Goal: Task Accomplishment & Management: Use online tool/utility

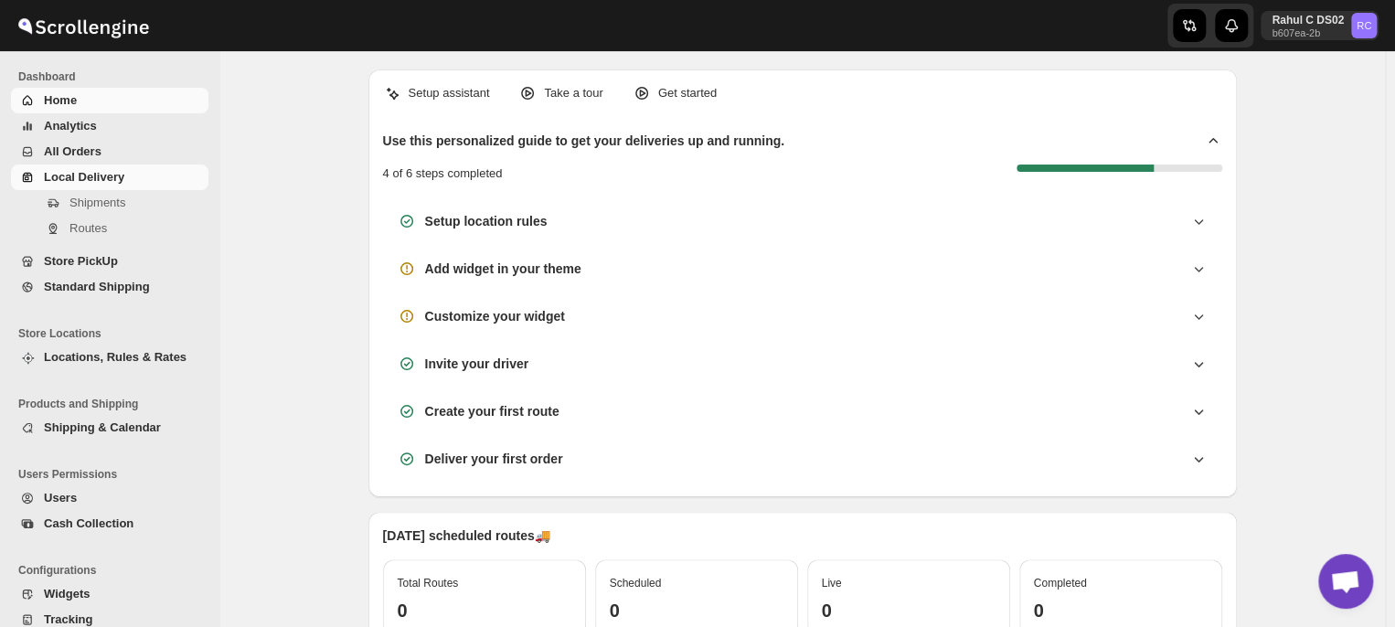
click at [67, 176] on span "Local Delivery" at bounding box center [84, 177] width 80 height 14
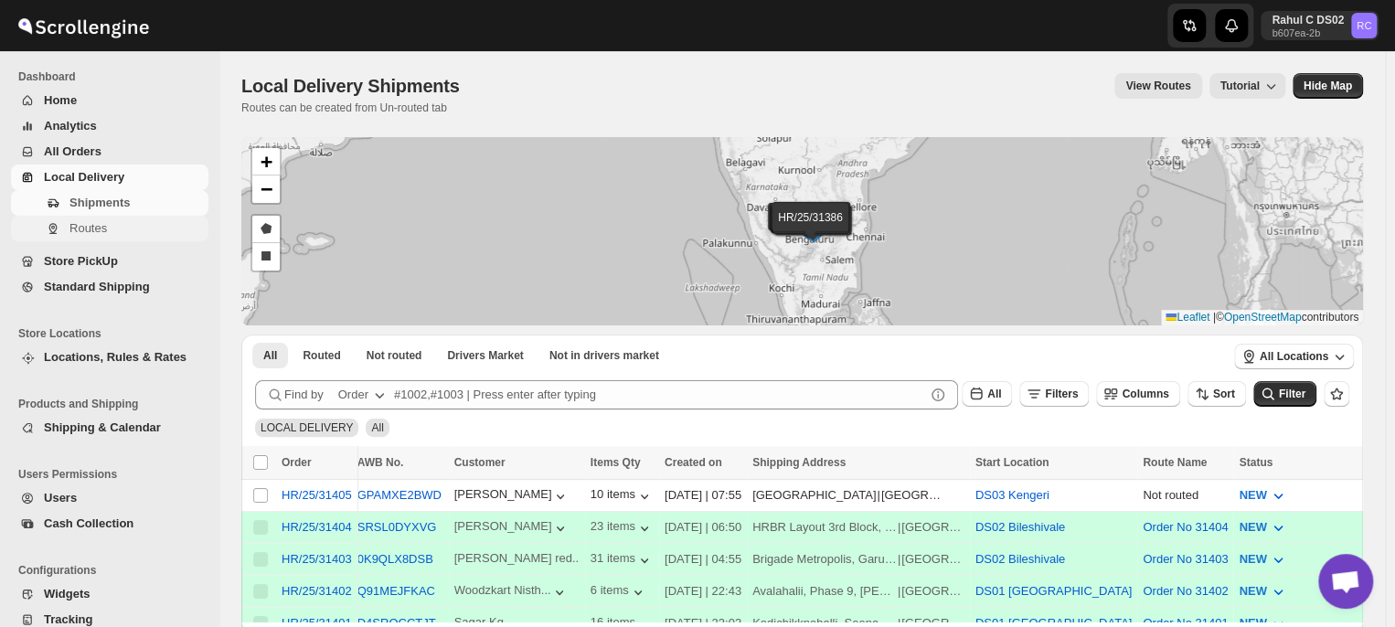
click at [102, 229] on span "Routes" at bounding box center [87, 228] width 37 height 14
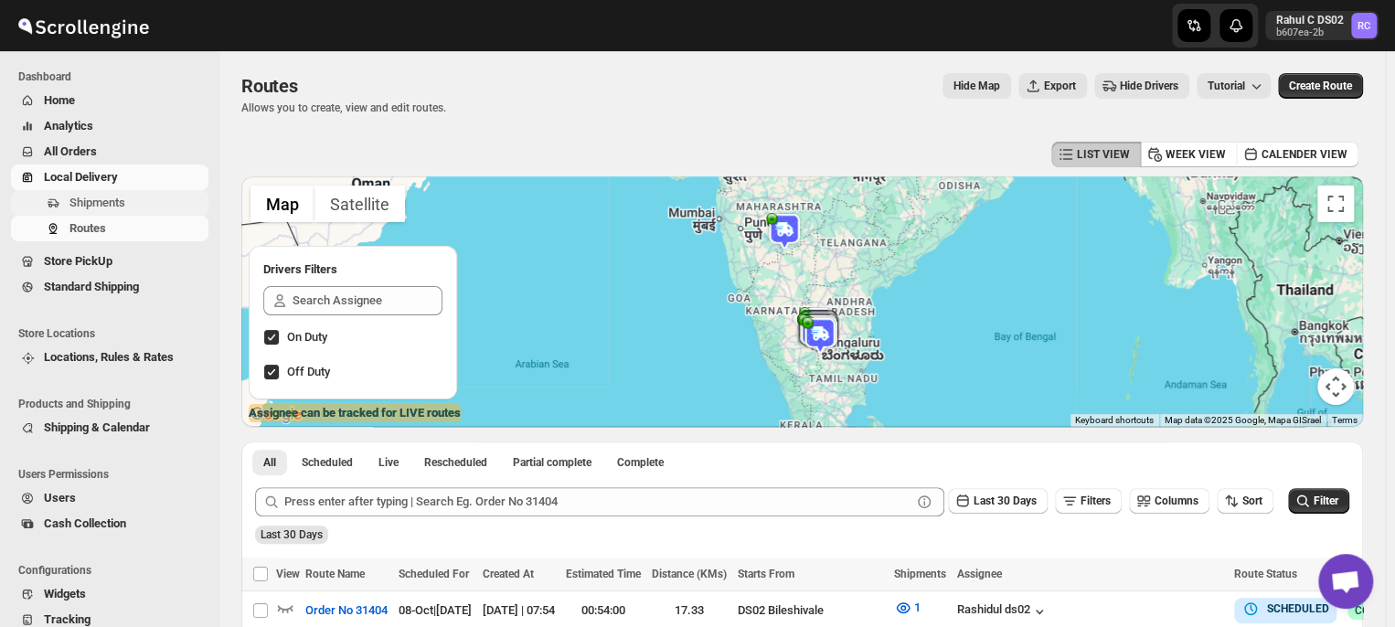
click at [144, 201] on span "Shipments" at bounding box center [136, 203] width 135 height 18
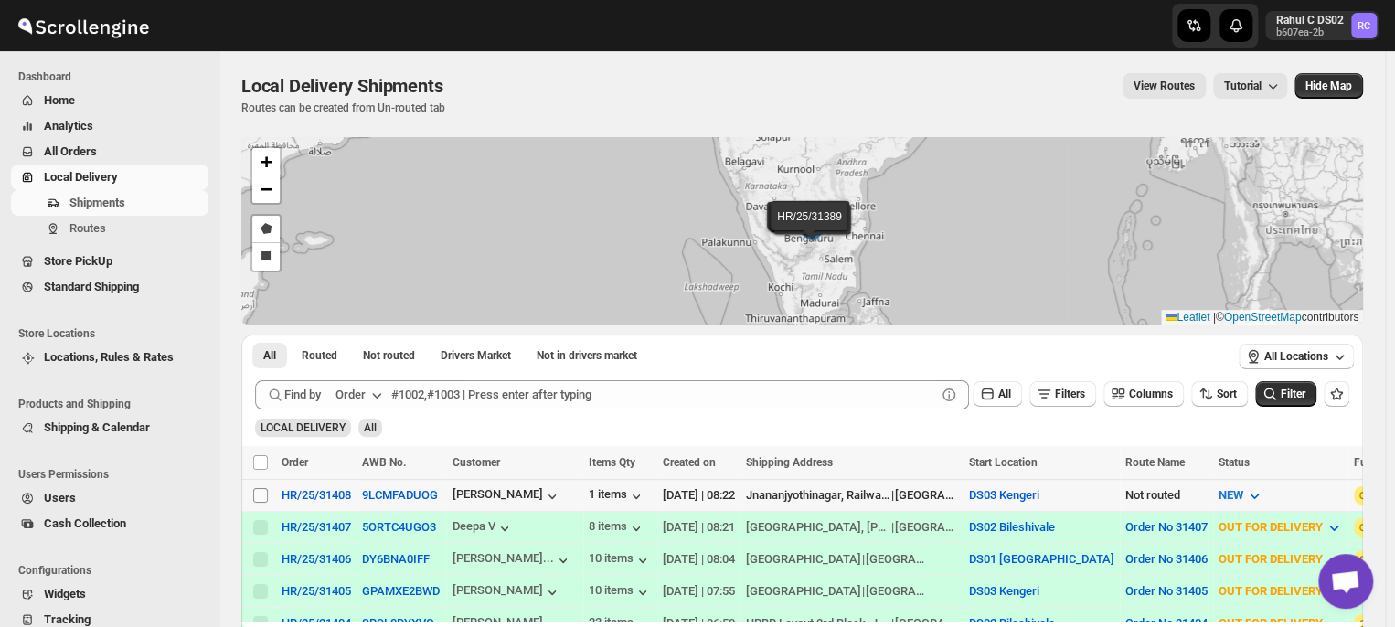
click at [260, 489] on input "Select shipment" at bounding box center [260, 495] width 15 height 15
checkbox input "true"
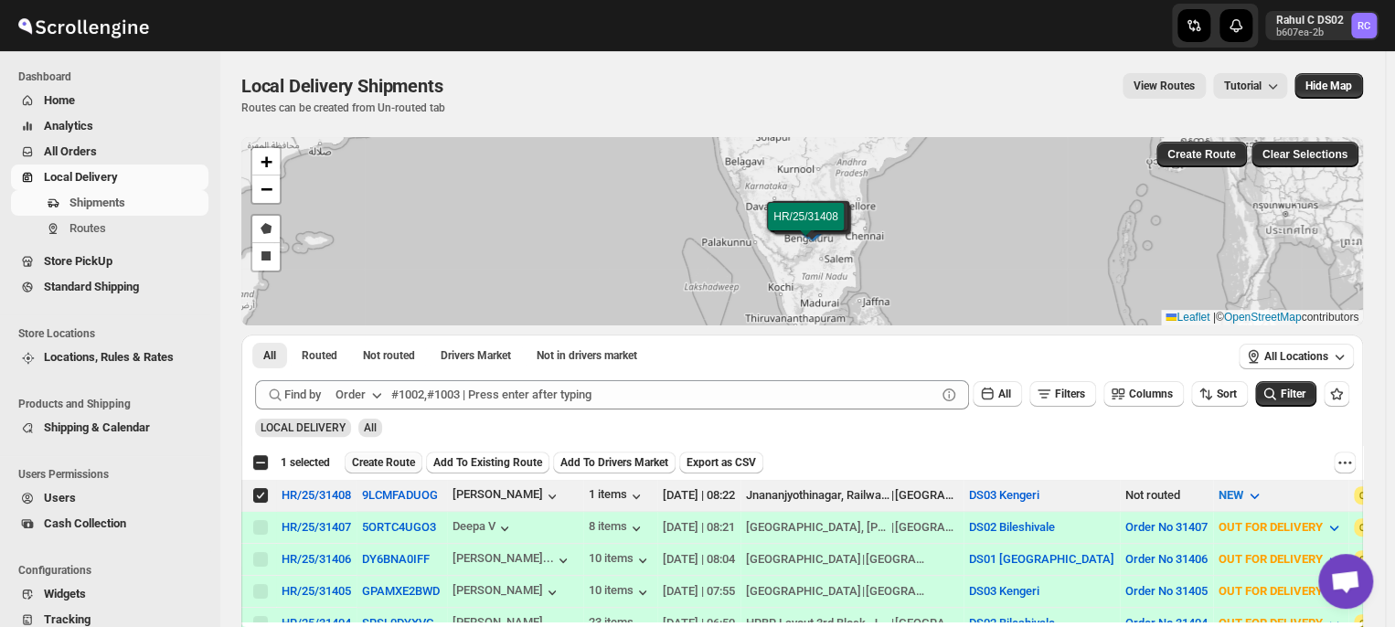
click at [380, 457] on span "Create Route" at bounding box center [383, 462] width 63 height 15
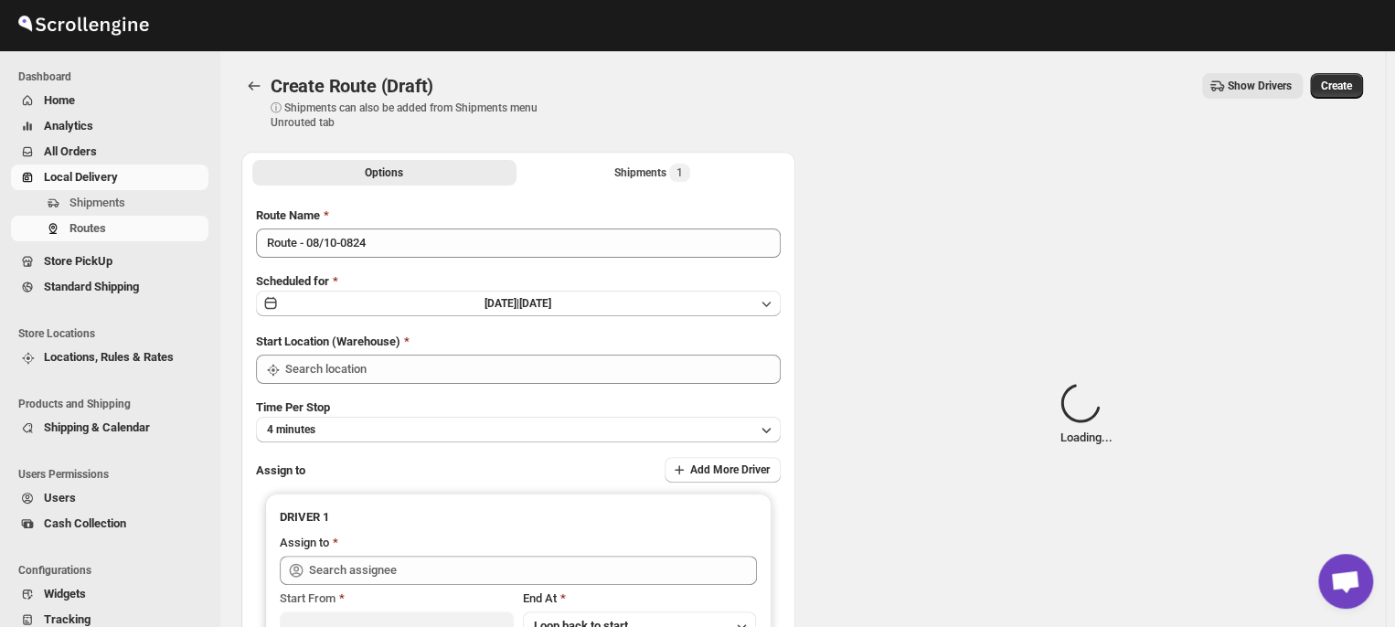
type input "DS03 Kengeri"
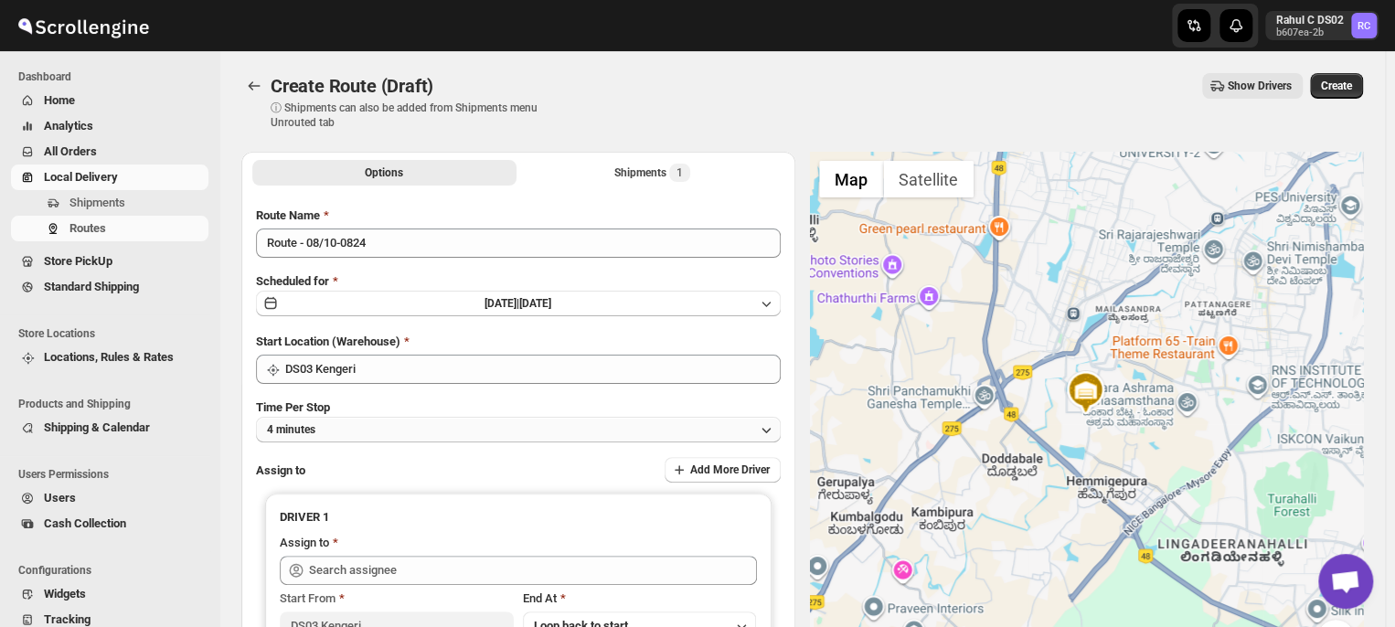
click at [378, 437] on button "4 minutes" at bounding box center [518, 430] width 525 height 26
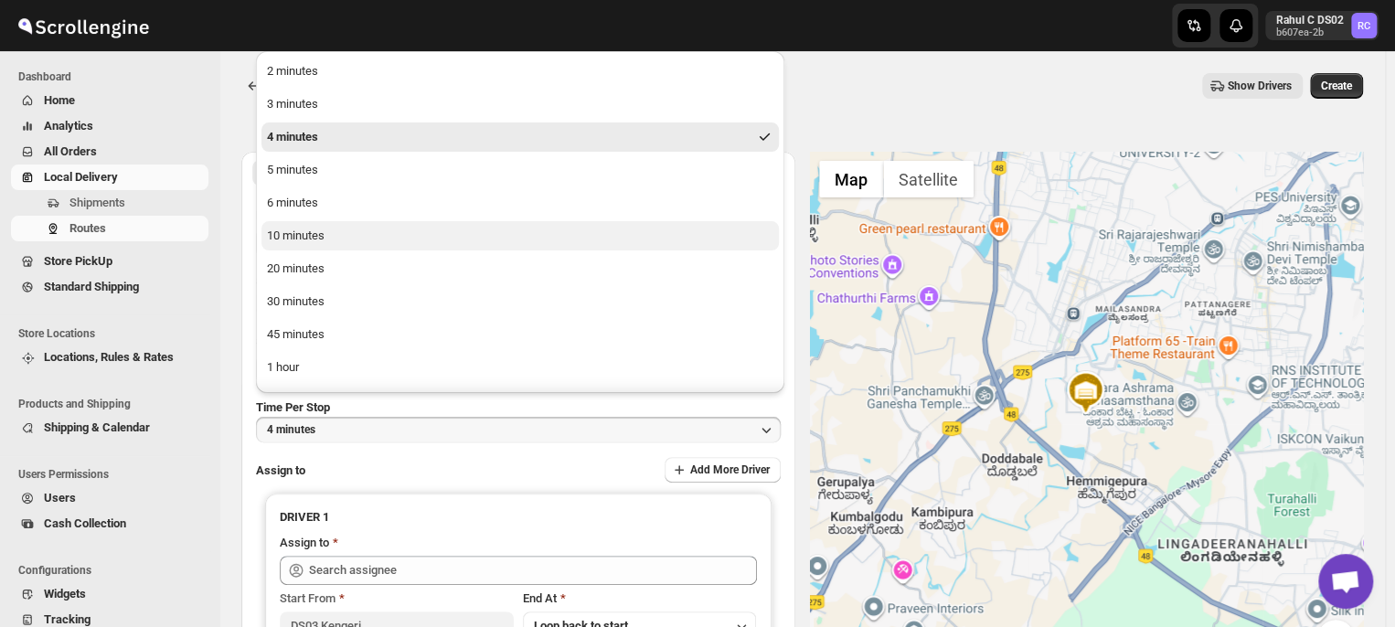
click at [338, 234] on button "10 minutes" at bounding box center [519, 235] width 517 height 29
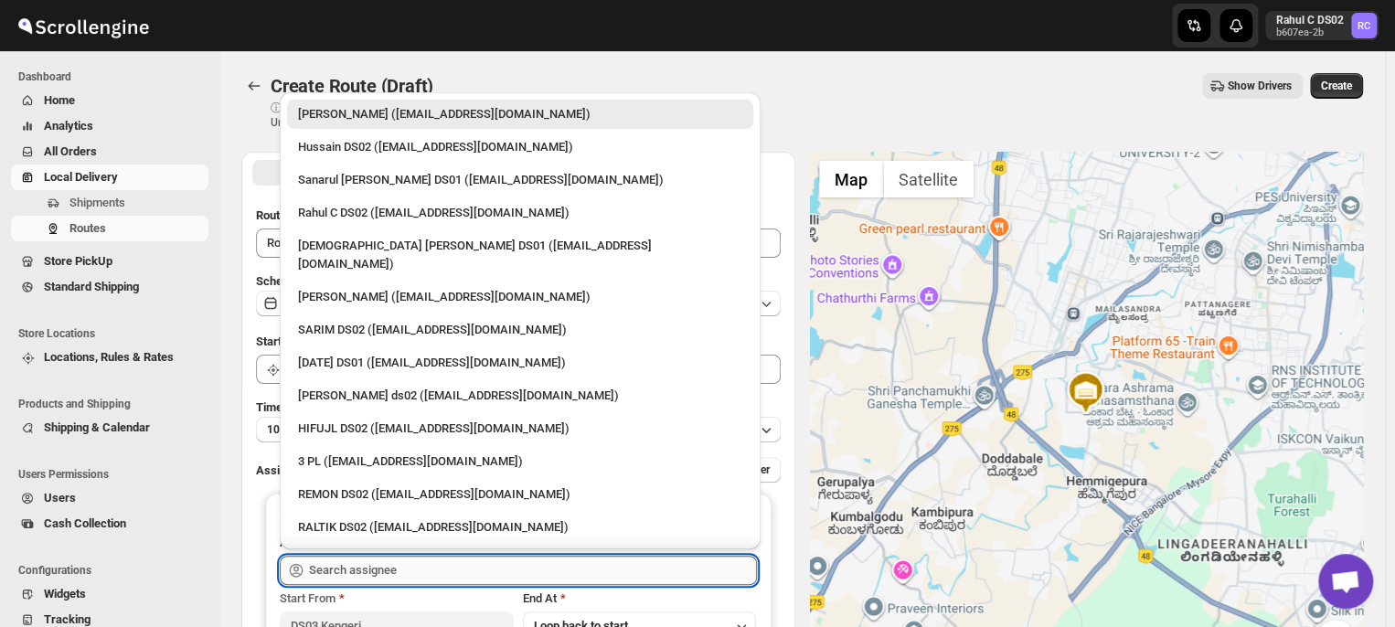
click at [432, 571] on input "text" at bounding box center [533, 570] width 448 height 29
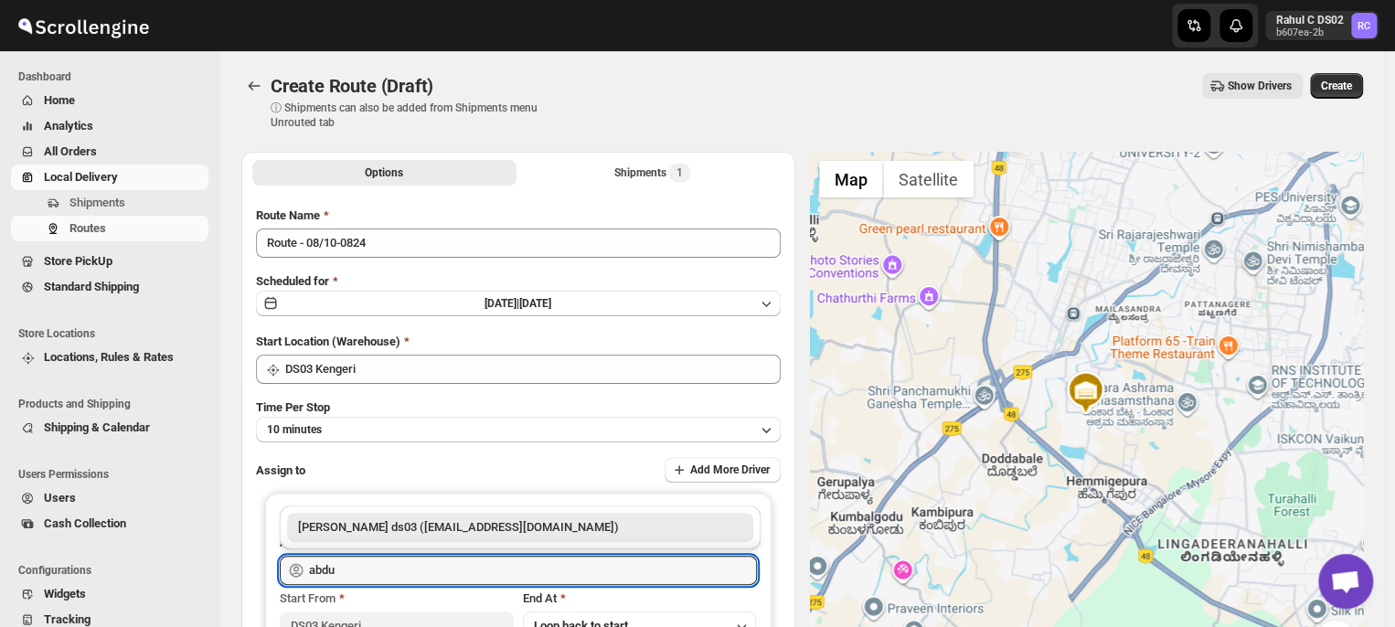
click at [474, 530] on div "[PERSON_NAME] ds03 ([EMAIL_ADDRESS][DOMAIN_NAME])" at bounding box center [520, 527] width 444 height 18
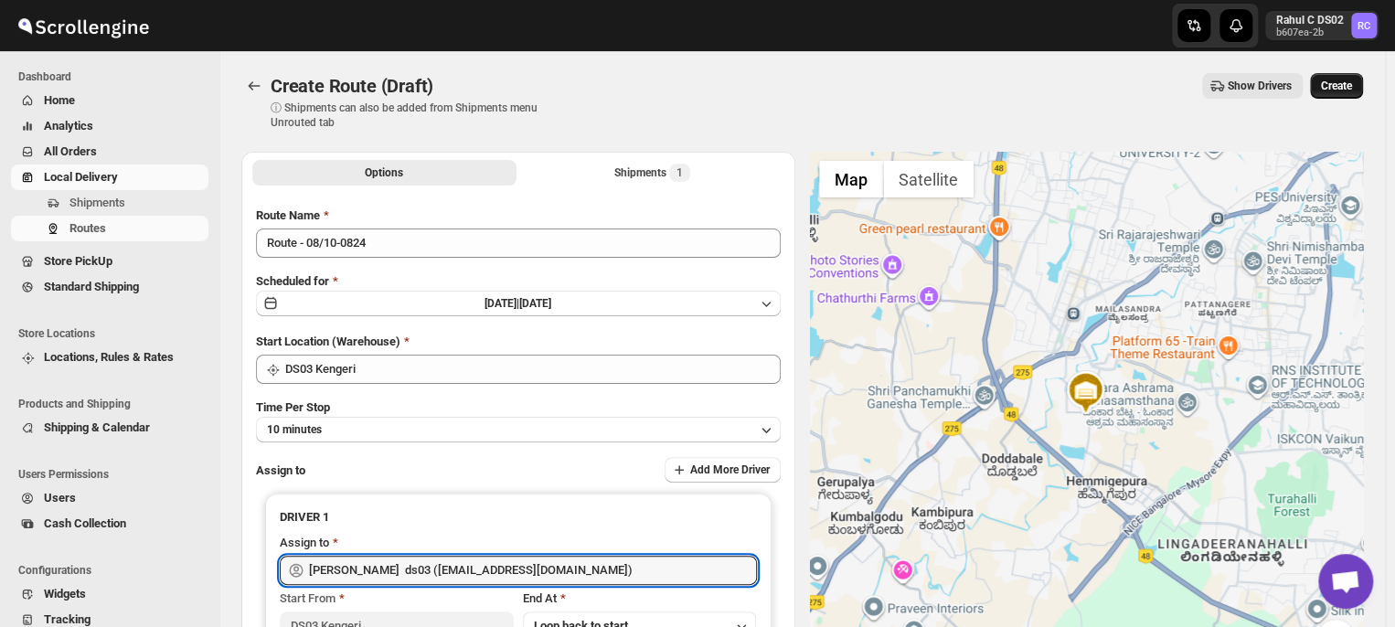
type input "[PERSON_NAME] ds03 ([EMAIL_ADDRESS][DOMAIN_NAME])"
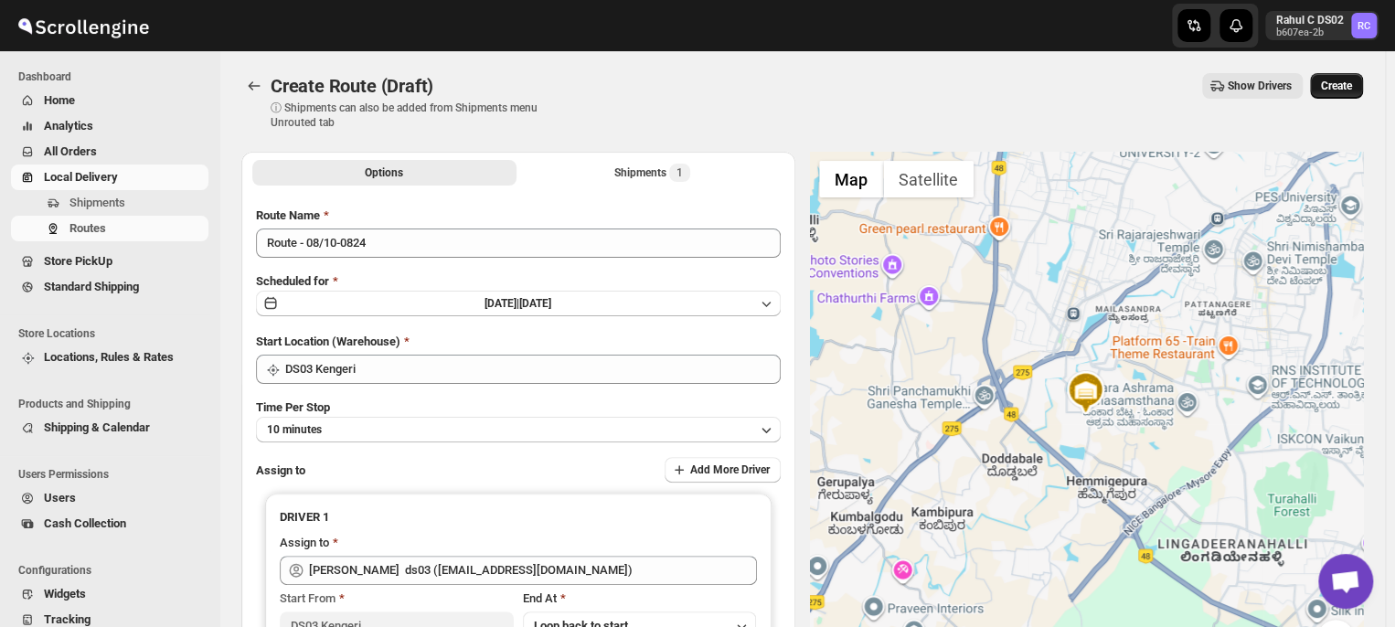
click at [1337, 85] on span "Create" at bounding box center [1336, 86] width 31 height 15
